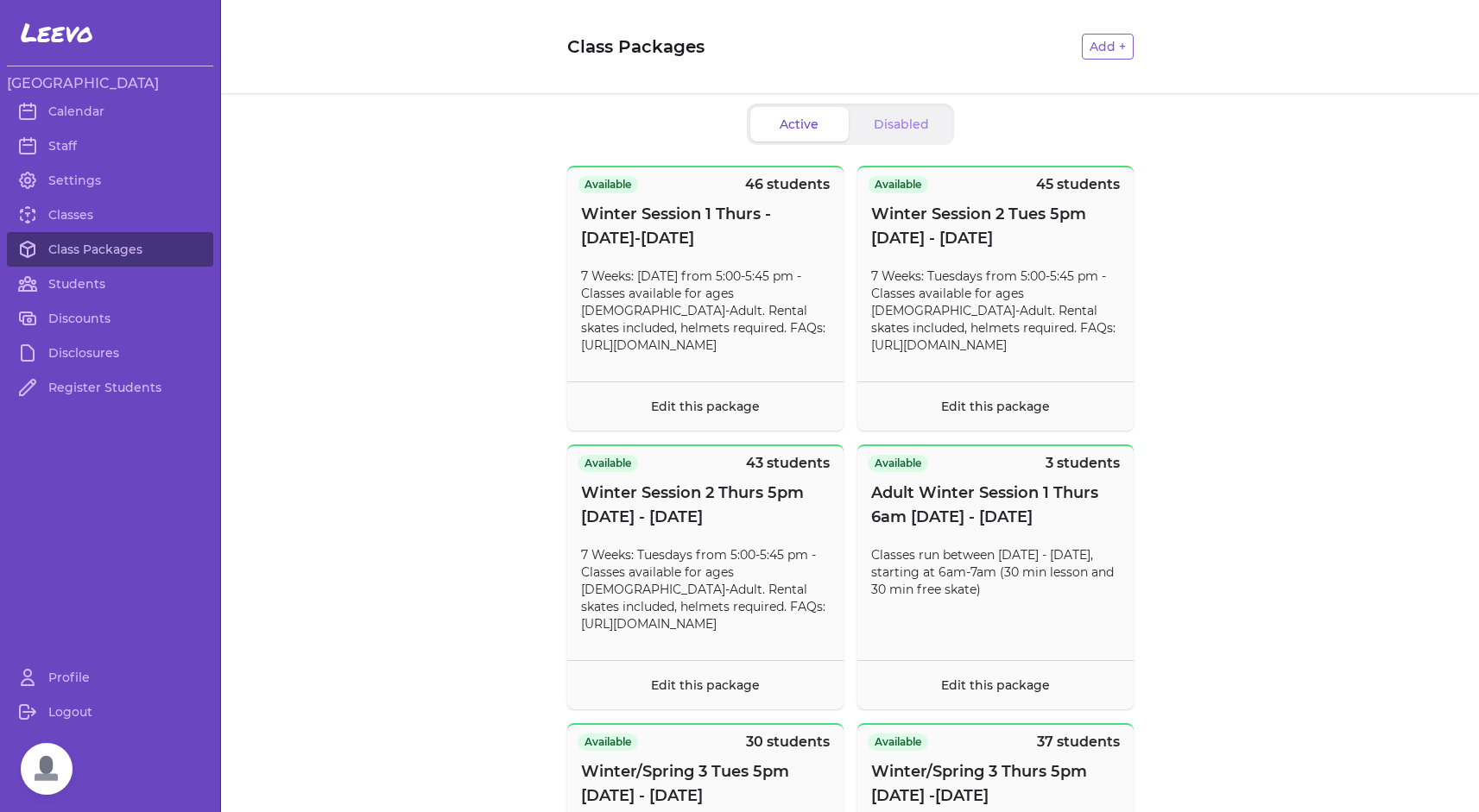
click at [81, 281] on link "Students" at bounding box center [110, 284] width 206 height 35
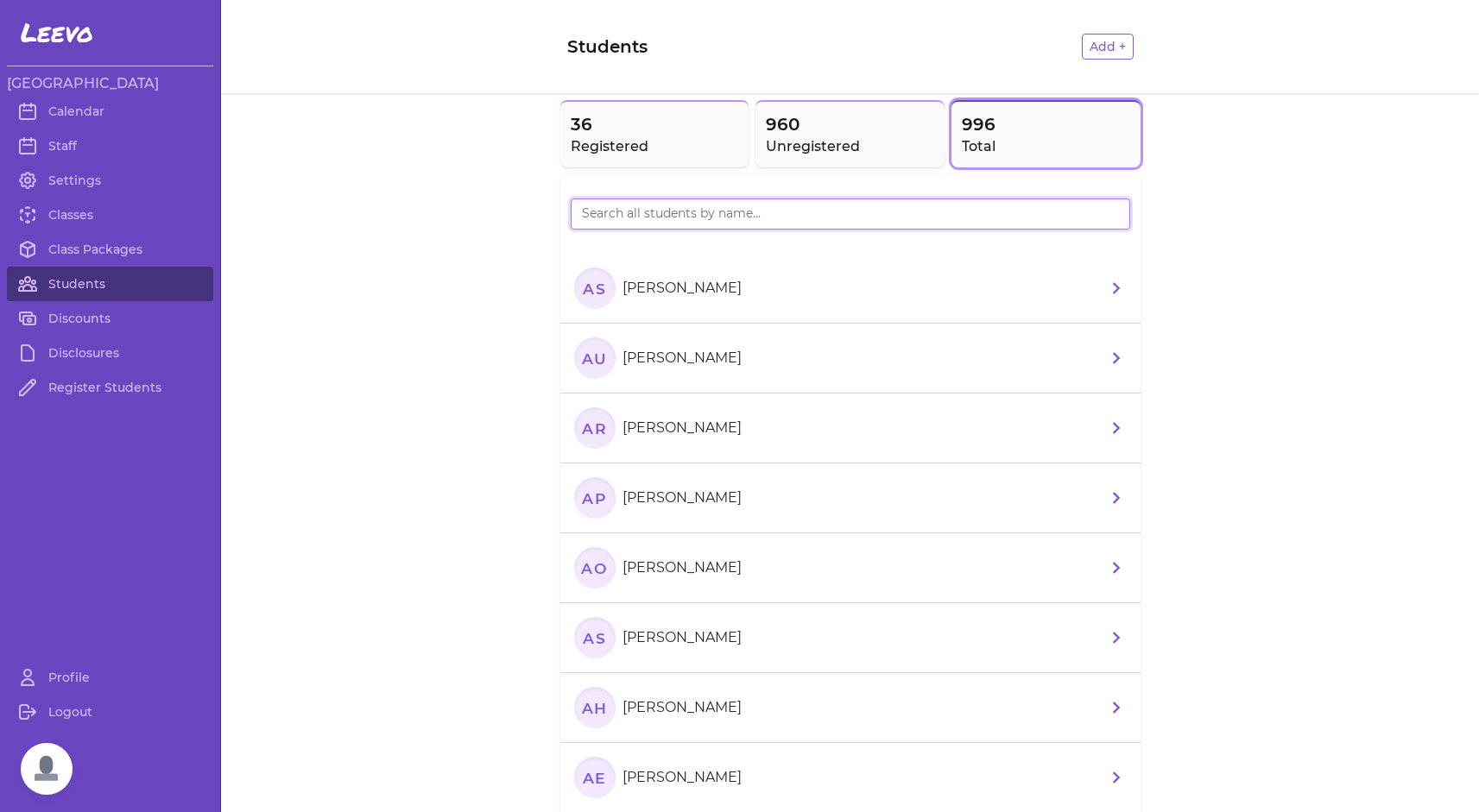
click at [658, 222] on input "search" at bounding box center [850, 214] width 559 height 31
type input "[PERSON_NAME]"
click at [595, 363] on text "WJ" at bounding box center [594, 358] width 28 height 18
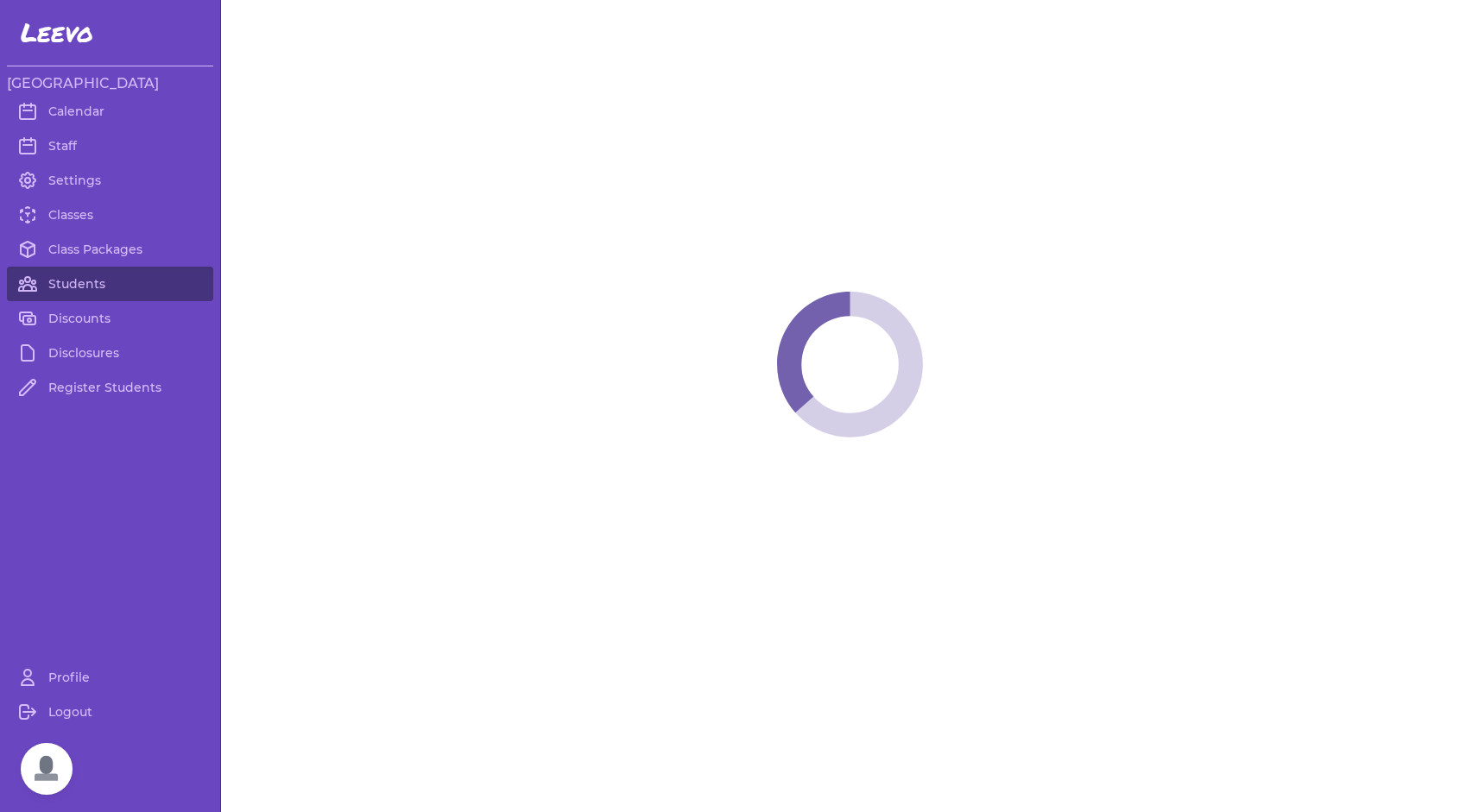
select select "MT"
select select "2"
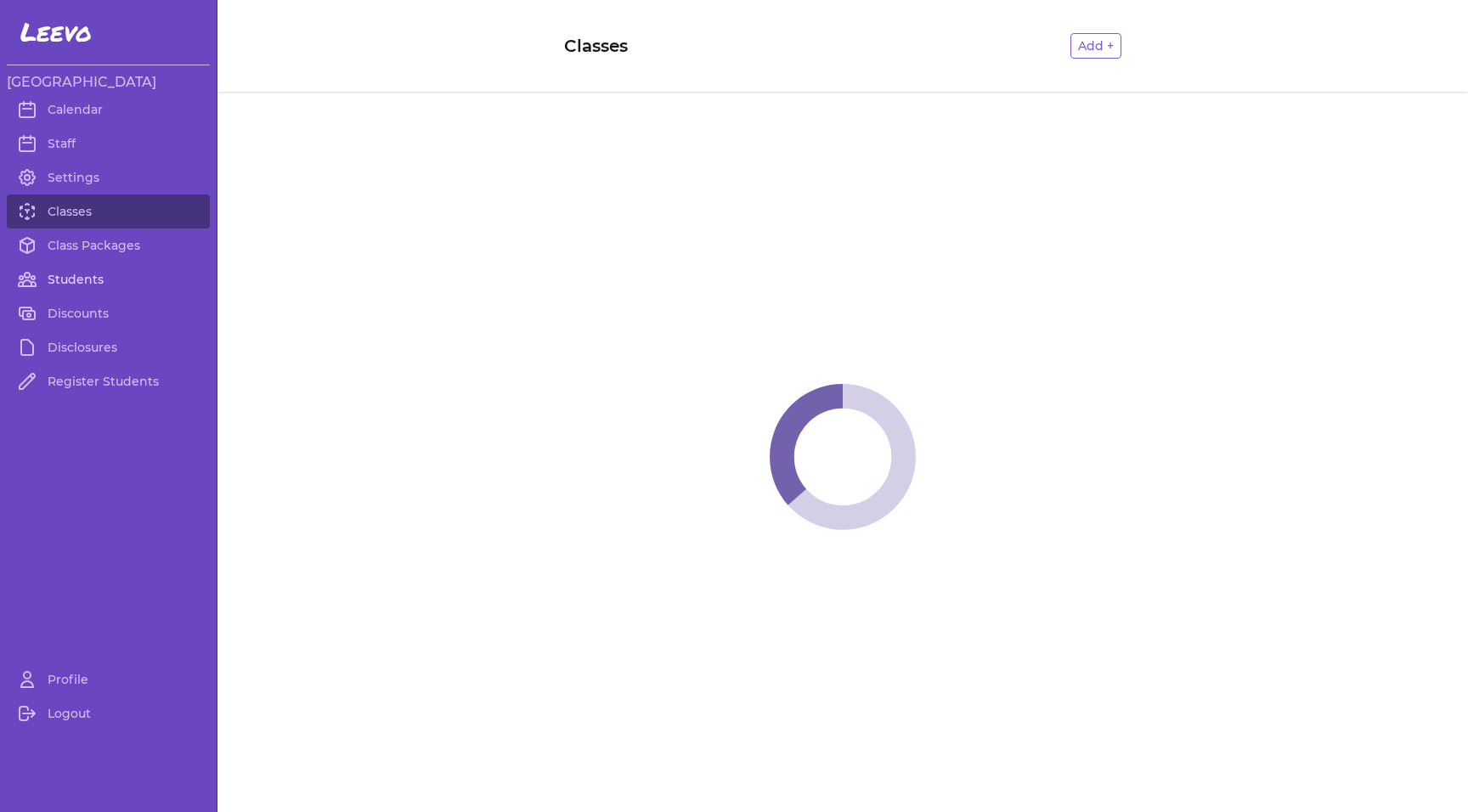
click at [89, 271] on link "Students" at bounding box center [108, 279] width 203 height 34
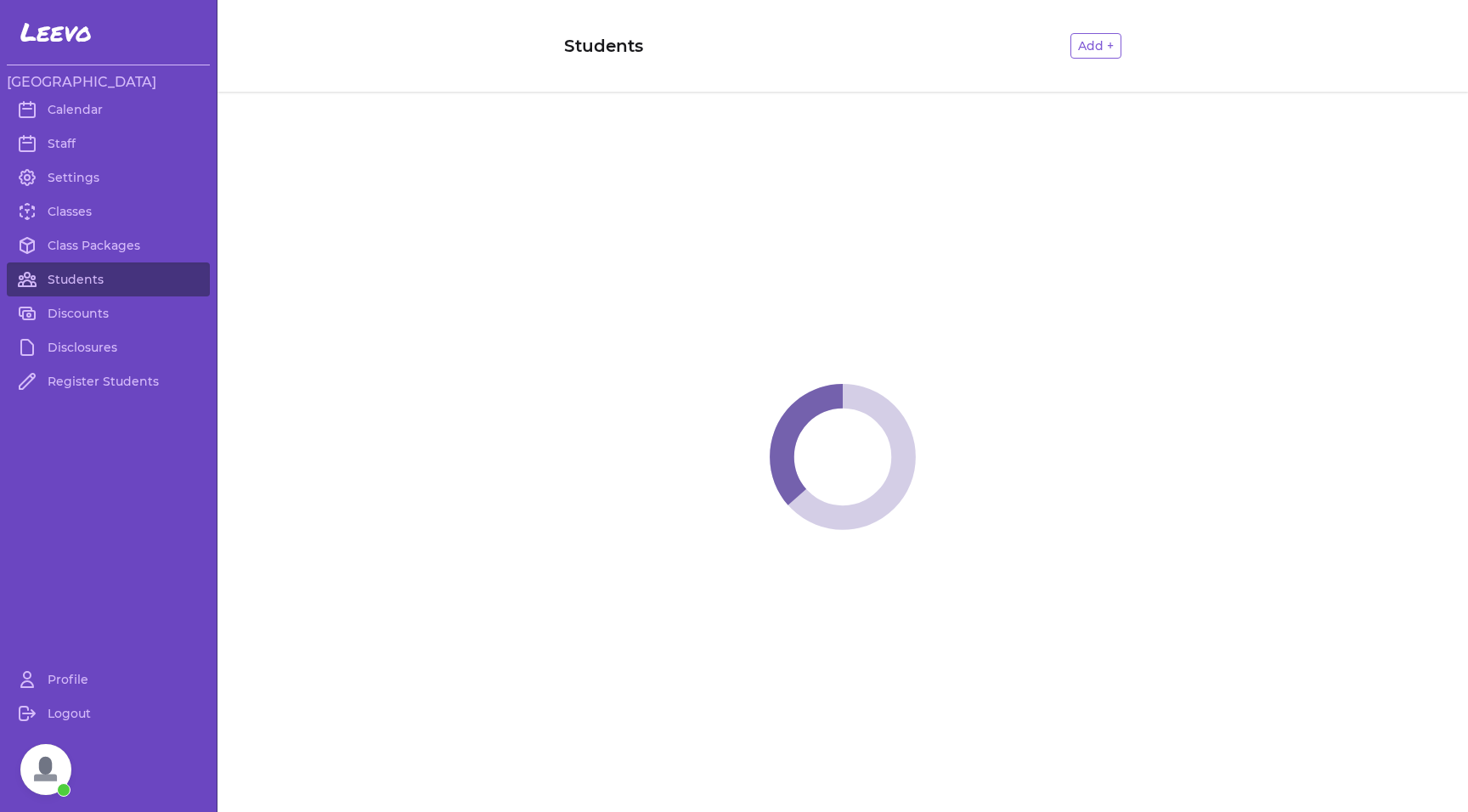
scroll to position [1708, 0]
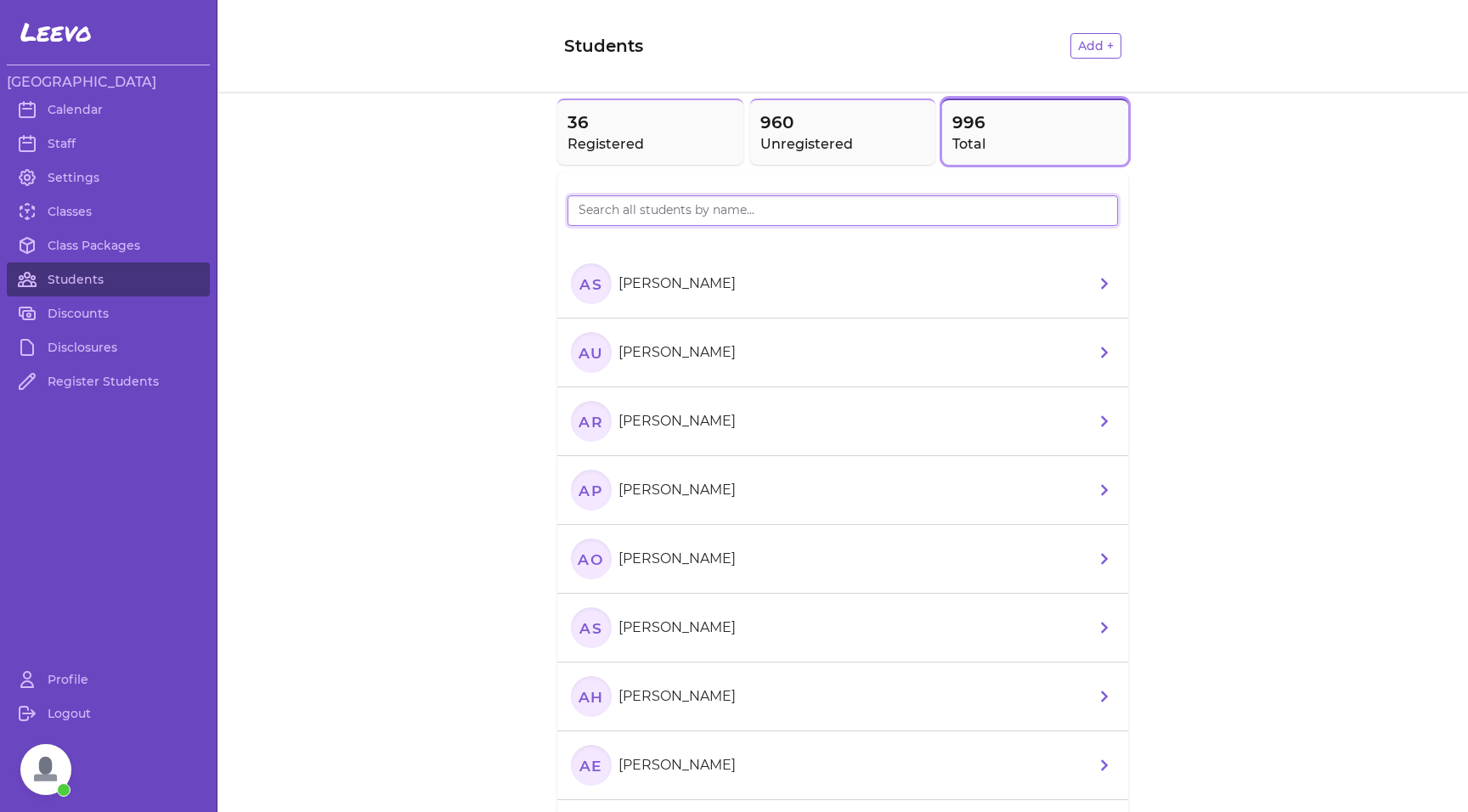
click at [582, 207] on input "search" at bounding box center [843, 210] width 550 height 31
type input "[PERSON_NAME]"
drag, startPoint x: 582, startPoint y: 247, endPoint x: 584, endPoint y: 417, distance: 170.0
click at [584, 417] on text "JC" at bounding box center [590, 421] width 22 height 18
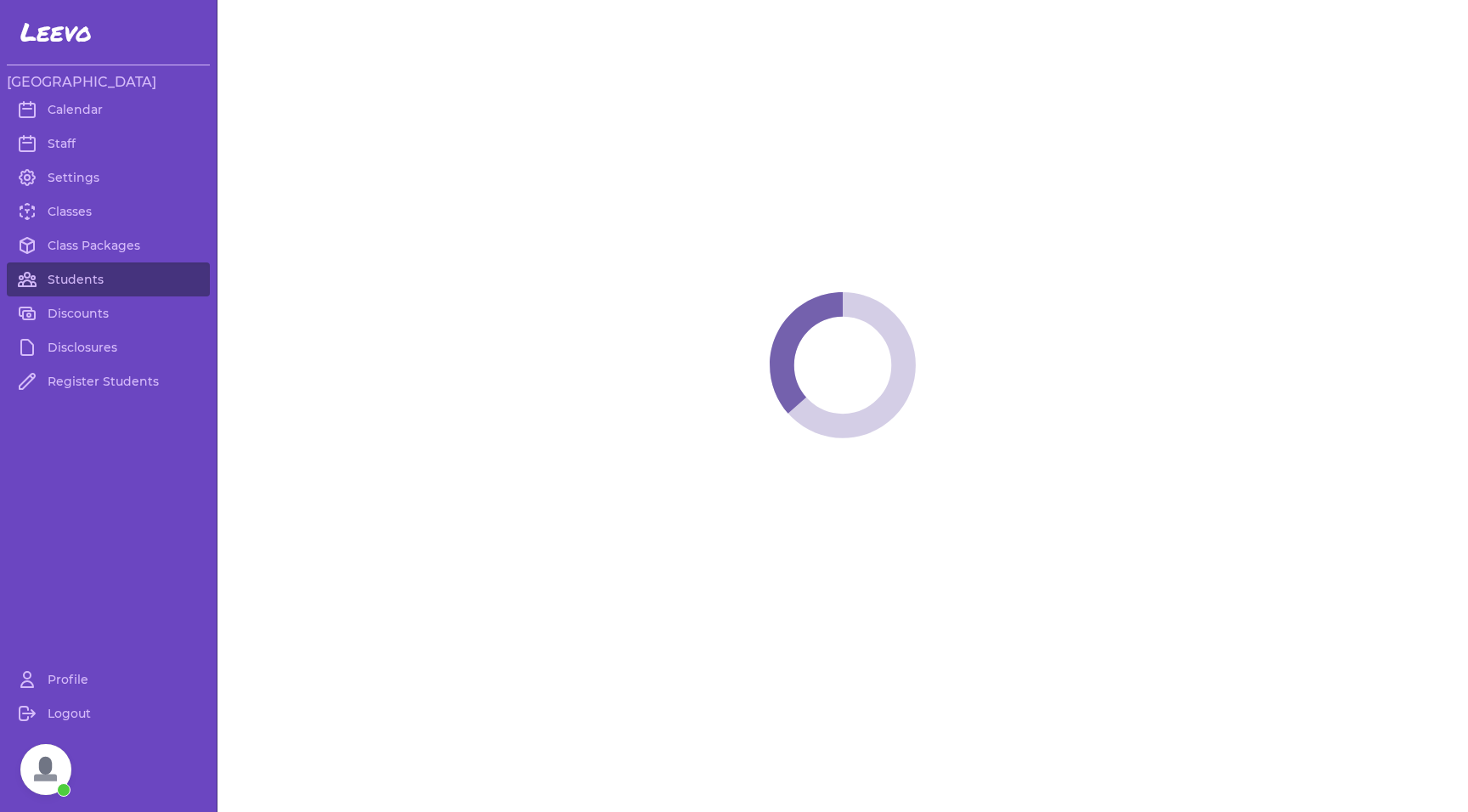
select select "MT"
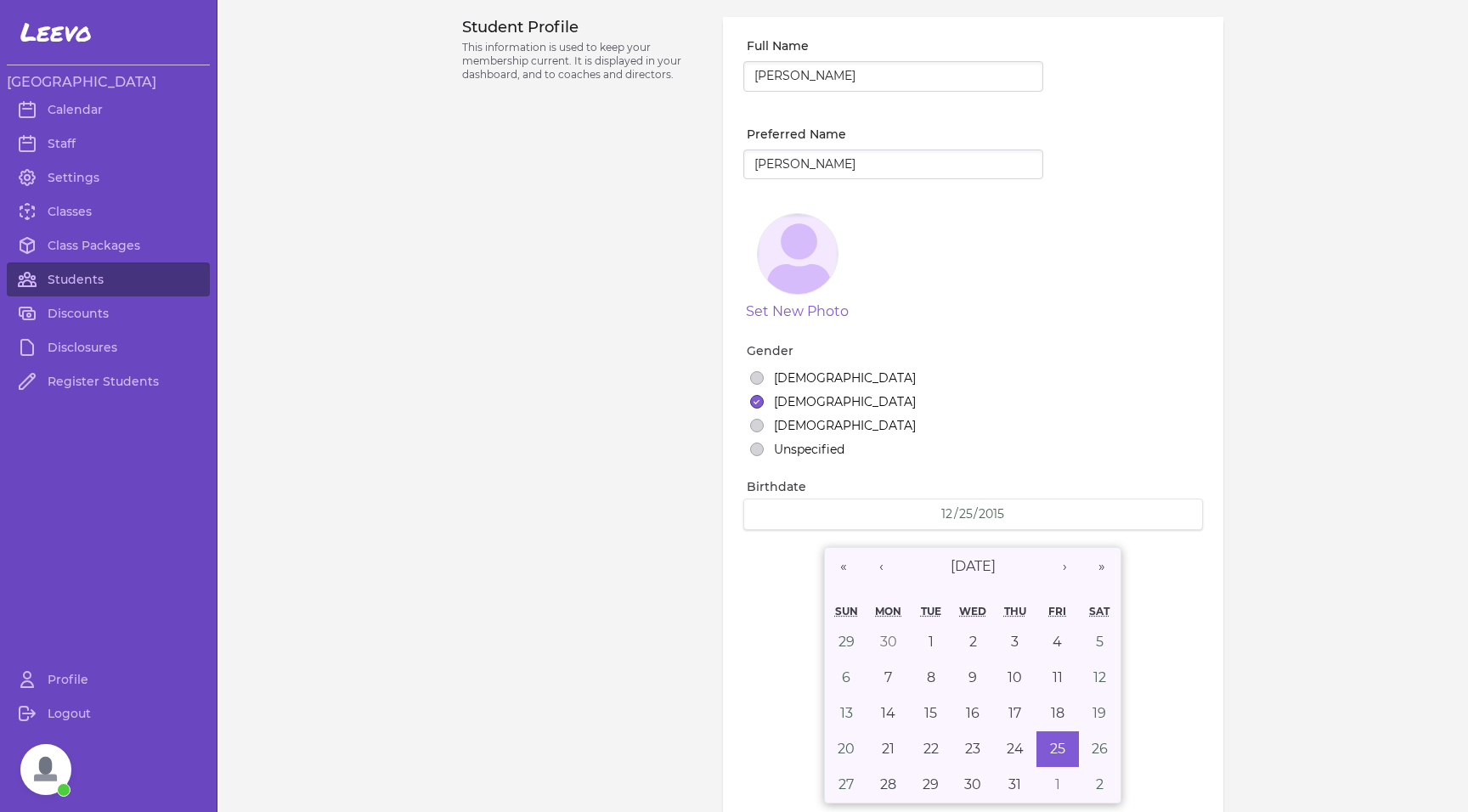
select select "1"
click at [118, 274] on link "Students" at bounding box center [108, 279] width 203 height 34
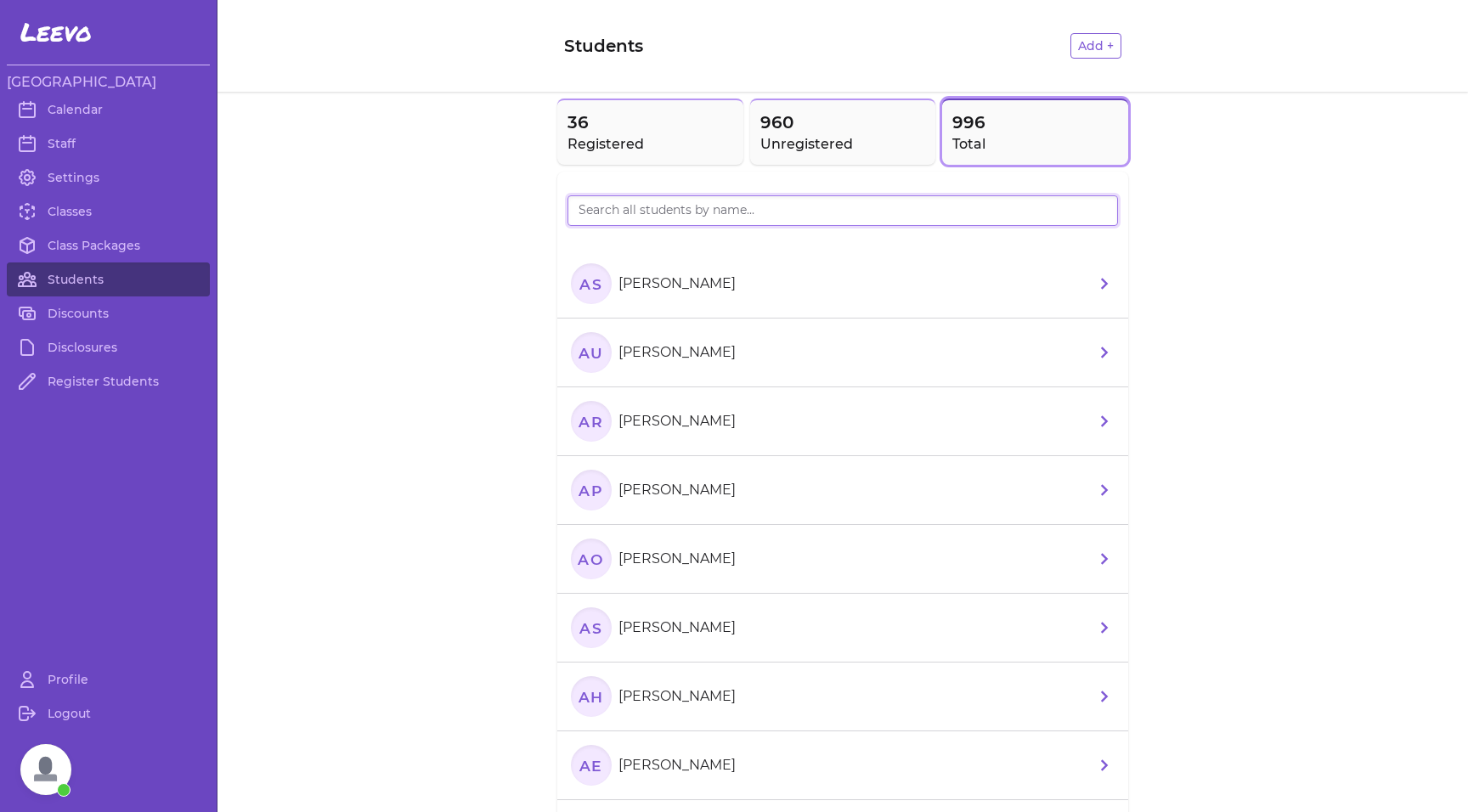
click at [764, 205] on input "search" at bounding box center [843, 210] width 550 height 31
type input "augus"
click at [584, 423] on text "AR" at bounding box center [590, 421] width 26 height 18
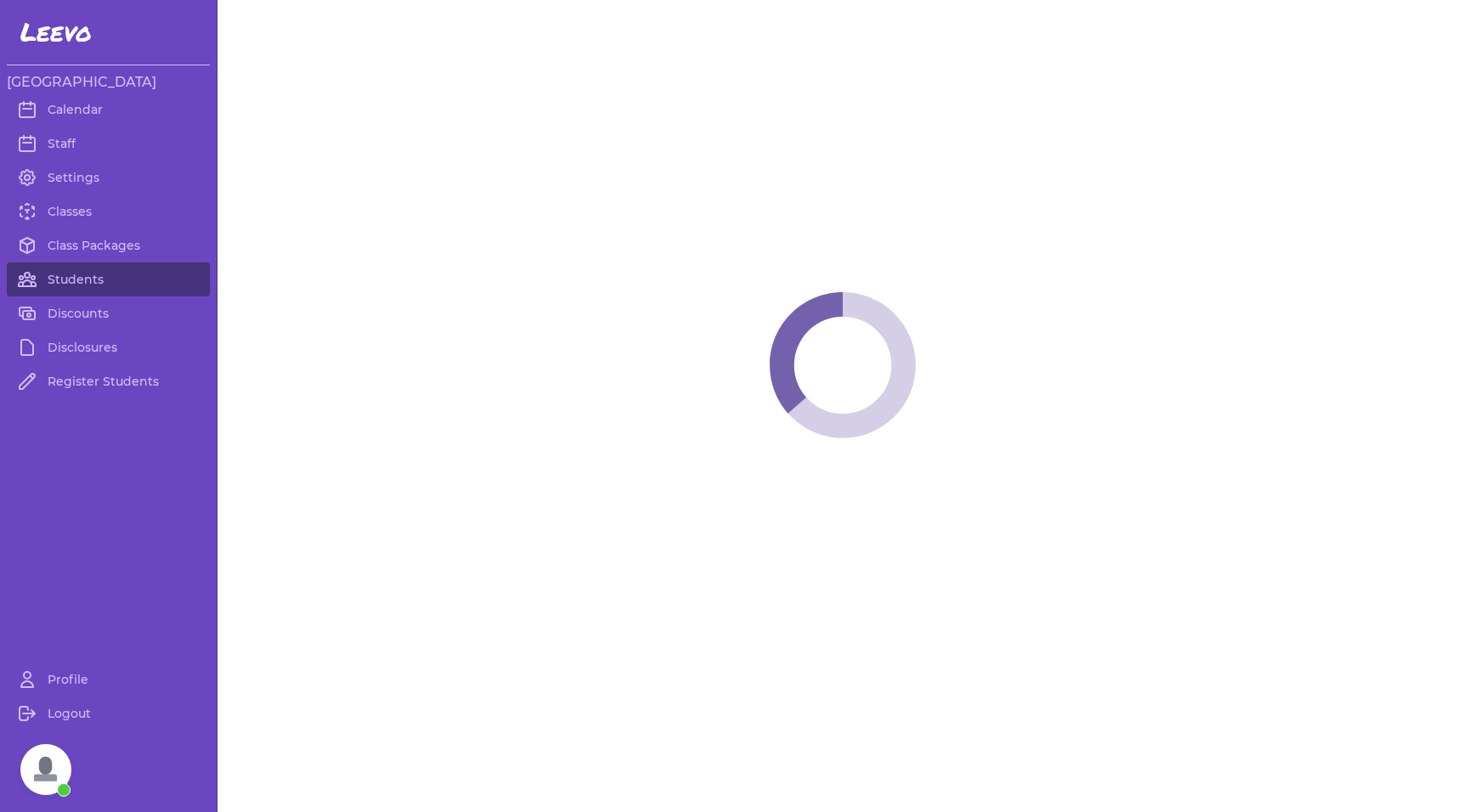
select select "MT"
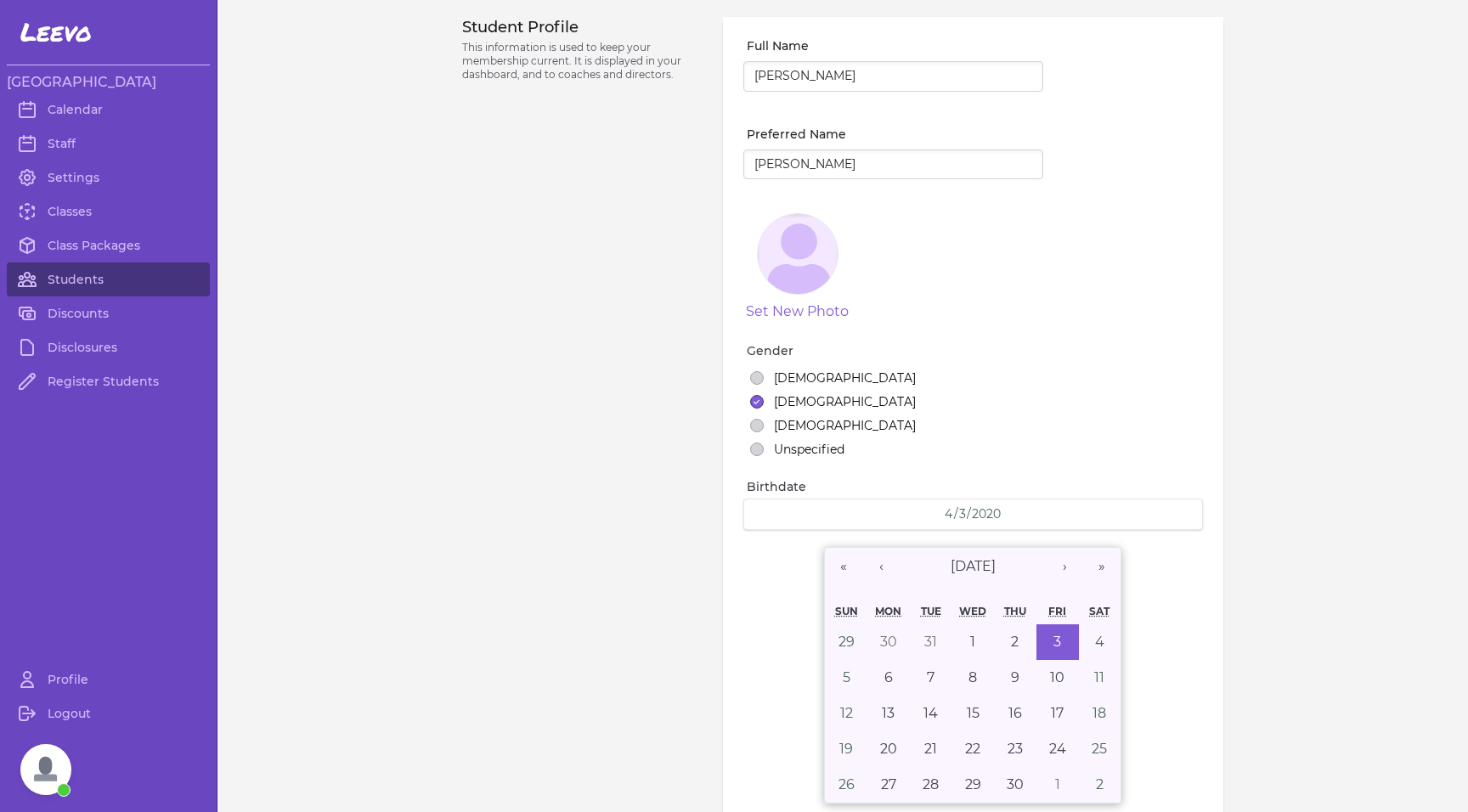
select select "2"
